Goal: Task Accomplishment & Management: Use online tool/utility

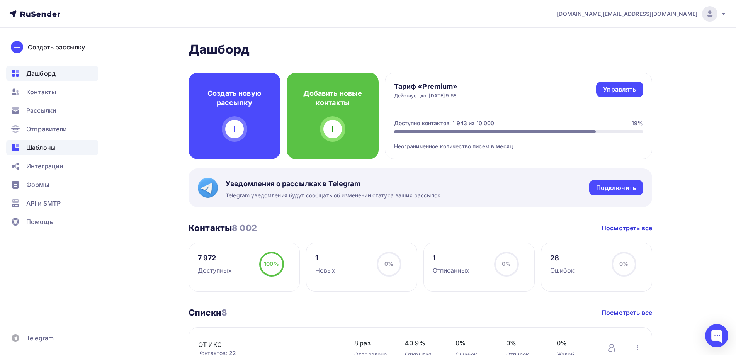
click at [73, 146] on div "Шаблоны" at bounding box center [52, 147] width 92 height 15
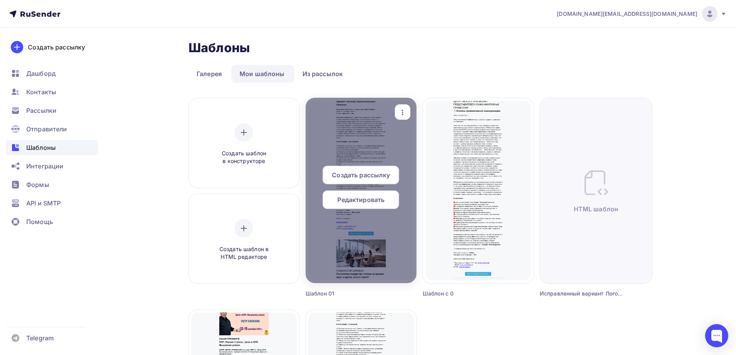
click at [367, 176] on span "Создать рассылку" at bounding box center [361, 174] width 58 height 9
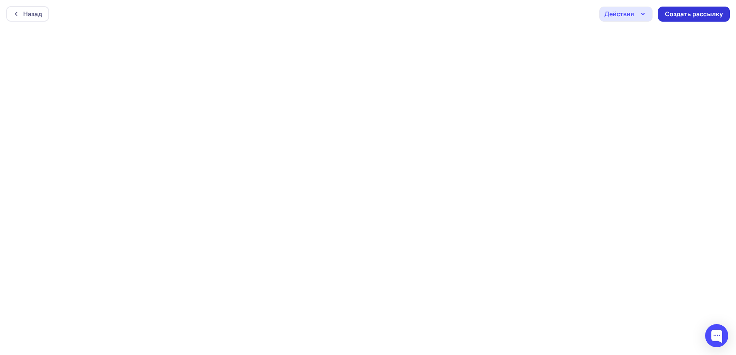
click at [693, 14] on div "Создать рассылку" at bounding box center [694, 14] width 58 height 9
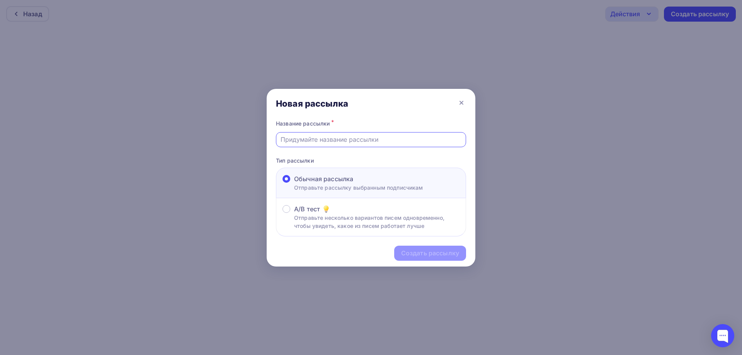
click at [320, 138] on input "text" at bounding box center [370, 139] width 181 height 9
paste input "Рассылка-52 Центр психологии ЛОГОС"
type input "Рассылка-52 Центр психологии ЛОГОС"
click at [419, 253] on div "Создать рассылку" at bounding box center [430, 253] width 58 height 9
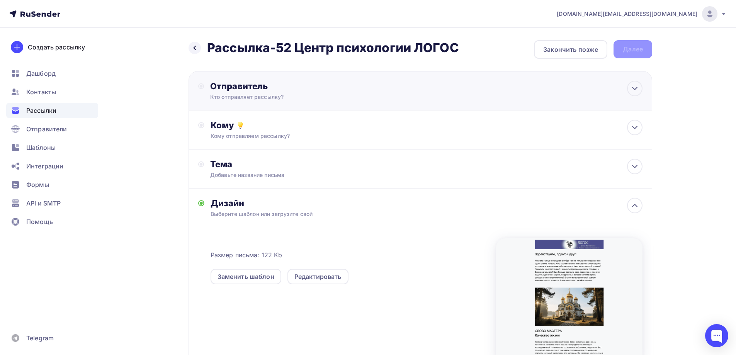
click at [308, 92] on div "Отправитель Кто отправляет рассылку? Email * [DOMAIN_NAME][EMAIL_ADDRESS][DOMAI…" at bounding box center [293, 91] width 167 height 20
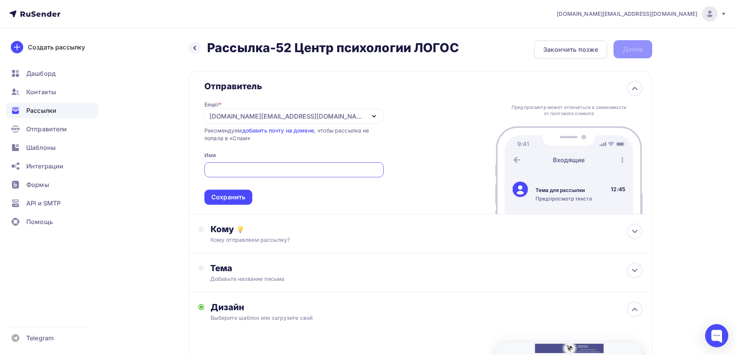
click at [294, 113] on div "[DOMAIN_NAME][EMAIL_ADDRESS][DOMAIN_NAME]" at bounding box center [293, 116] width 179 height 15
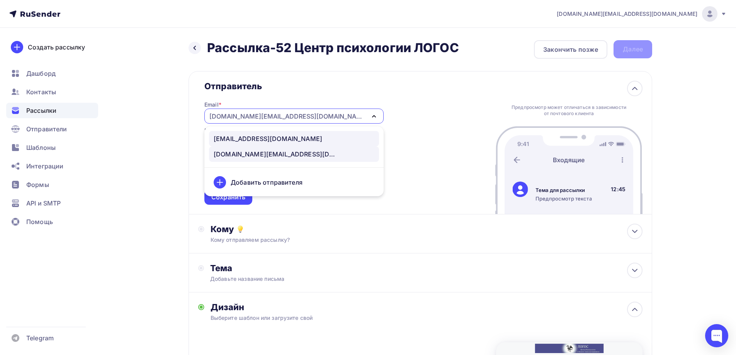
click at [266, 136] on div "[EMAIL_ADDRESS][DOMAIN_NAME]" at bounding box center [268, 138] width 109 height 9
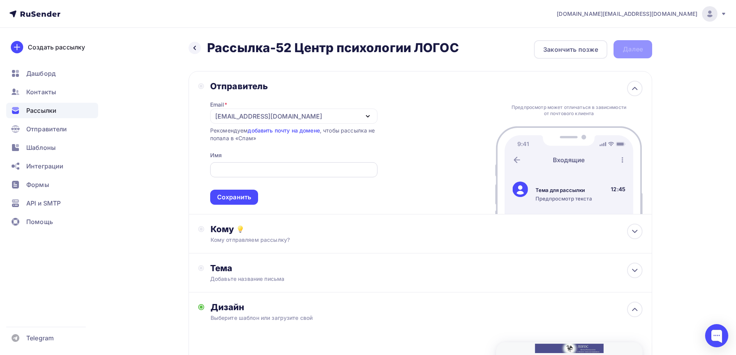
click at [265, 175] on div at bounding box center [293, 169] width 167 height 15
click at [268, 168] on input "text" at bounding box center [293, 169] width 158 height 9
paste input "Центр психологии ЛОГОС"
type input "Центр психологии ЛОГОС"
click at [231, 198] on div "Сохранить" at bounding box center [234, 197] width 34 height 9
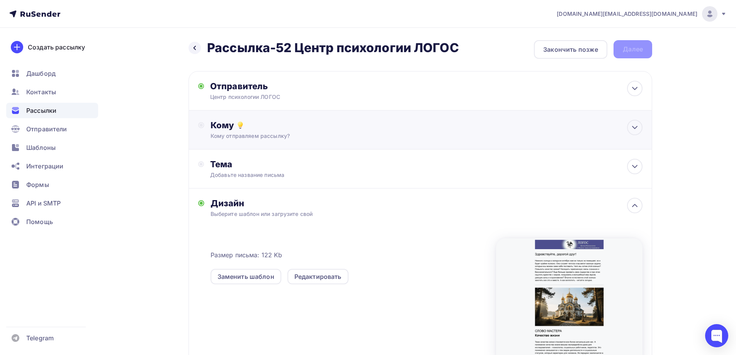
click at [302, 133] on div "Кому отправляем рассылку?" at bounding box center [404, 136] width 389 height 8
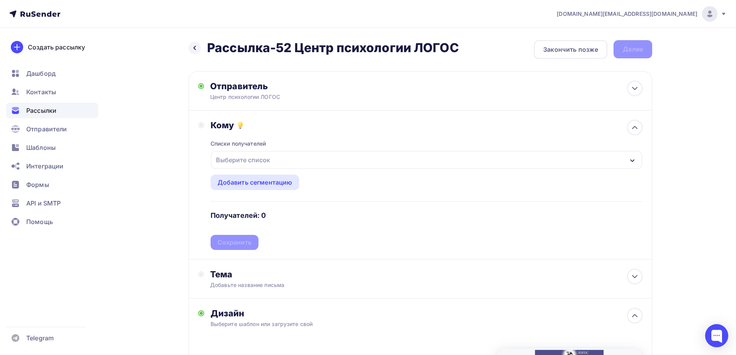
click at [264, 161] on div "Выберите список" at bounding box center [243, 160] width 60 height 14
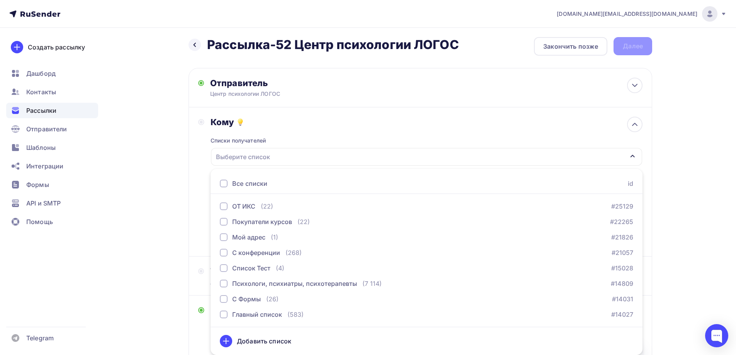
click at [222, 185] on div at bounding box center [224, 184] width 8 height 8
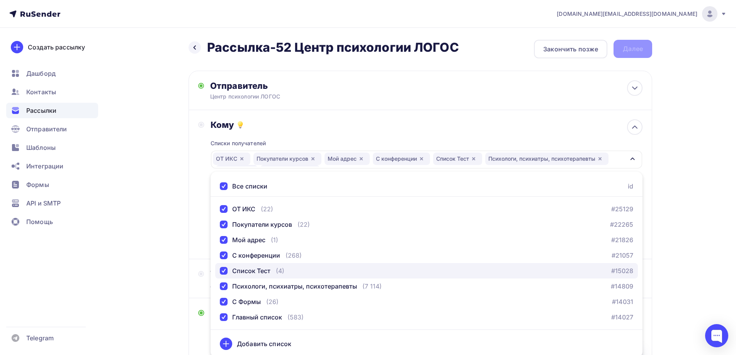
scroll to position [0, 0]
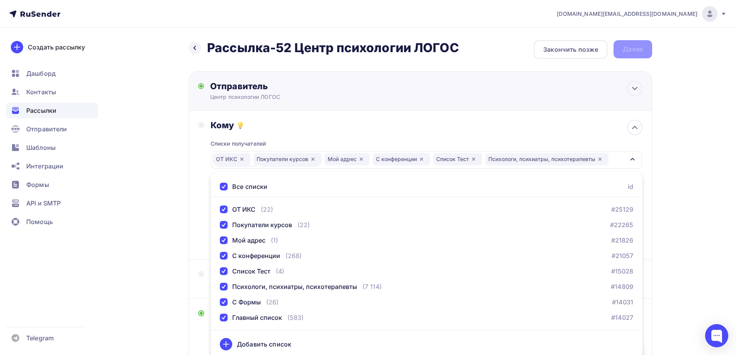
click at [492, 110] on div "Отправитель Центр психологии ЛОГОС Email * [EMAIL_ADDRESS][DOMAIN_NAME] [EMAIL_…" at bounding box center [419, 90] width 463 height 39
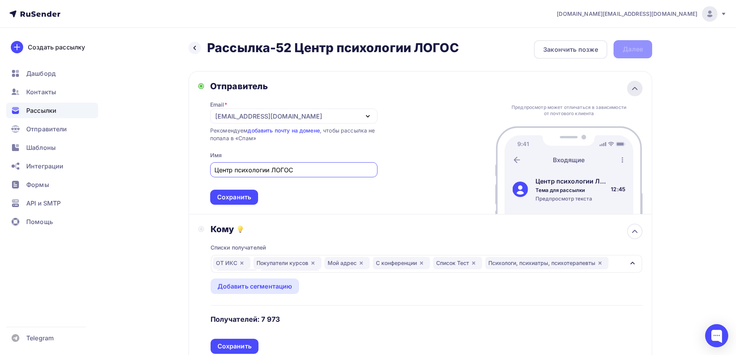
click at [634, 88] on icon at bounding box center [634, 88] width 5 height 2
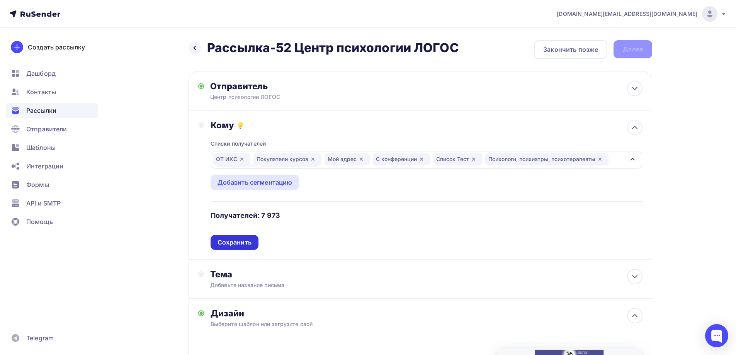
click at [243, 241] on div "Сохранить" at bounding box center [234, 242] width 34 height 9
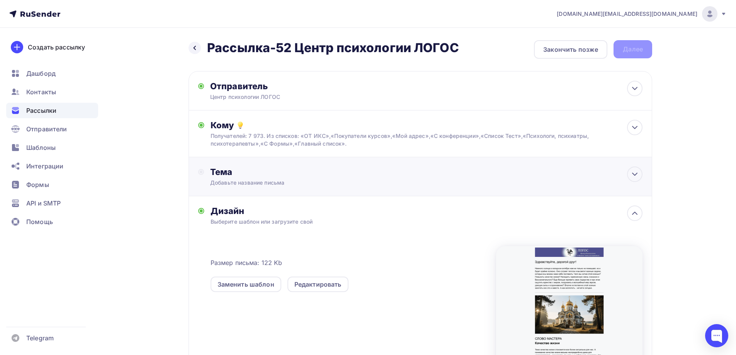
click at [316, 182] on div "Добавьте название письма" at bounding box center [278, 183] width 137 height 8
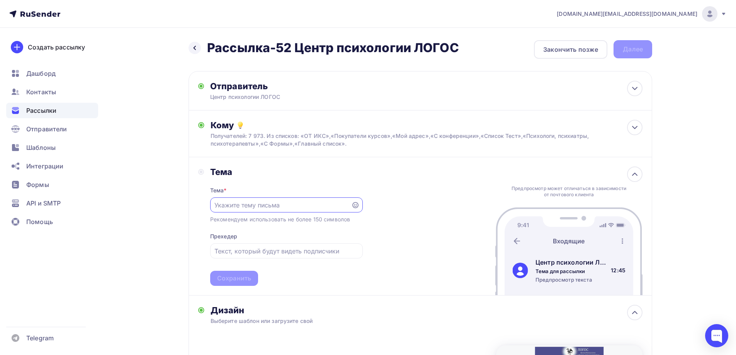
click at [275, 202] on input "text" at bounding box center [280, 204] width 132 height 9
paste input "В гармонии с собой и миром"
type input "В гармонии с собой и миром"
click at [266, 251] on input "text" at bounding box center [286, 250] width 144 height 9
paste input "Повышаем качество жизни и наслаждаемся солнечным октябрем"
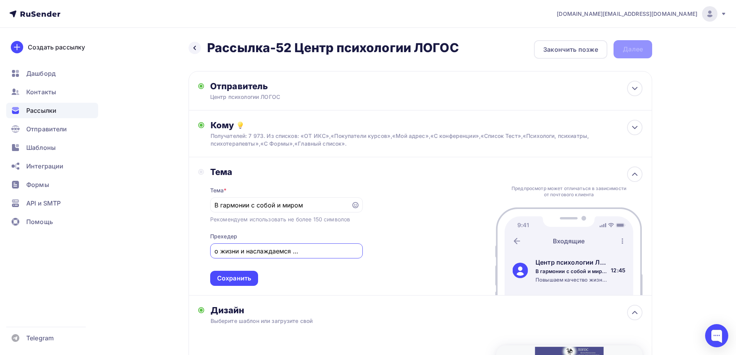
scroll to position [0, 59]
type input "Повышаем качество жизни и наслаждаемся солнечным октябрем"
click at [230, 276] on div "Сохранить" at bounding box center [234, 278] width 34 height 9
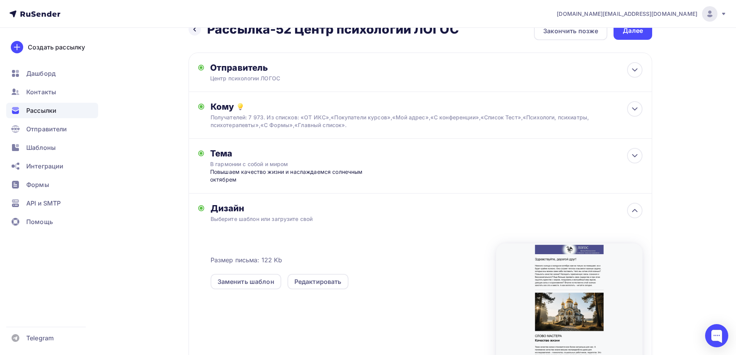
scroll to position [0, 0]
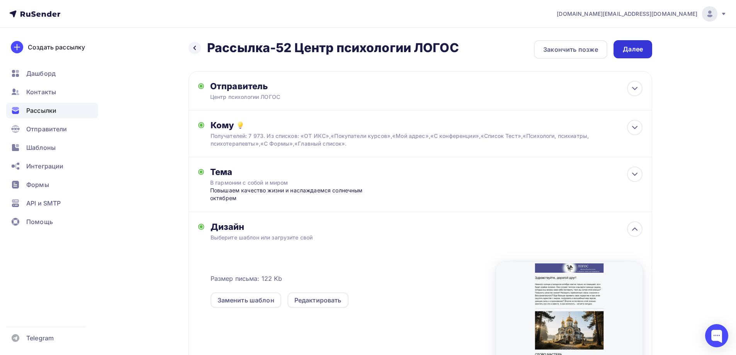
click at [631, 50] on div "Далее" at bounding box center [633, 49] width 20 height 9
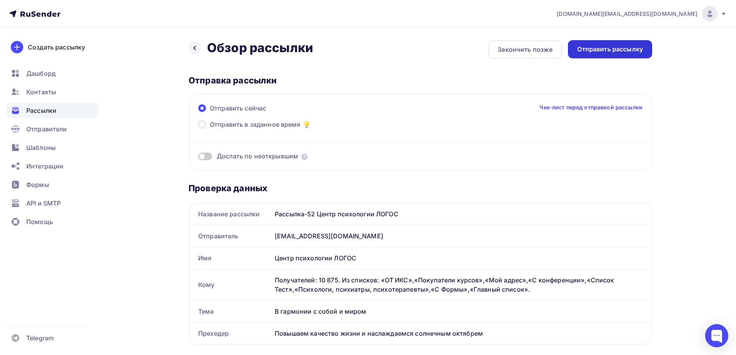
click at [614, 49] on div "Отправить рассылку" at bounding box center [610, 49] width 66 height 9
